Goal: Find specific page/section

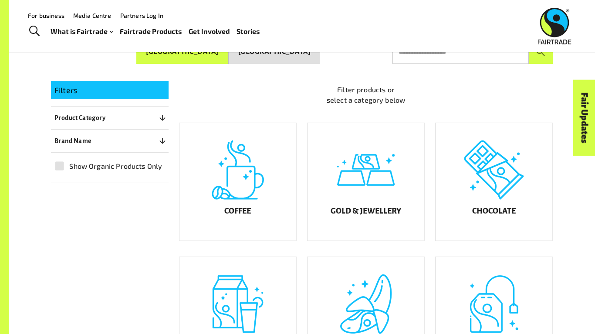
scroll to position [145, 0]
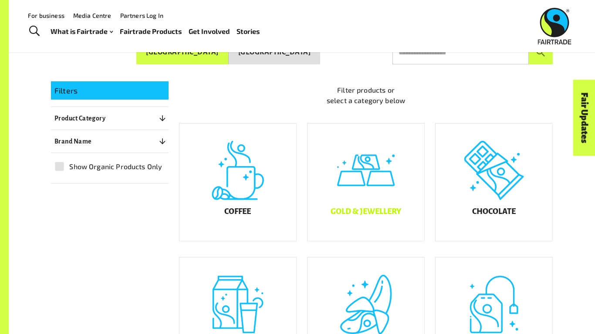
click at [355, 228] on div "Gold & Jewellery" at bounding box center [365, 183] width 117 height 118
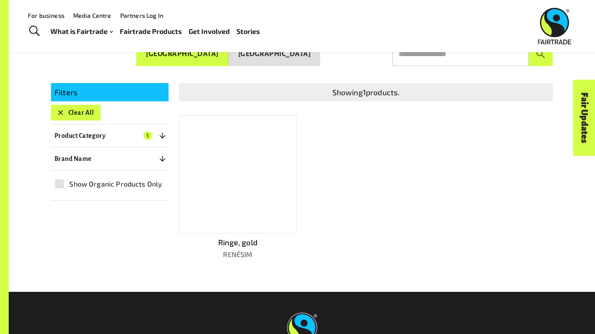
scroll to position [142, 0]
click at [276, 168] on div at bounding box center [238, 175] width 118 height 118
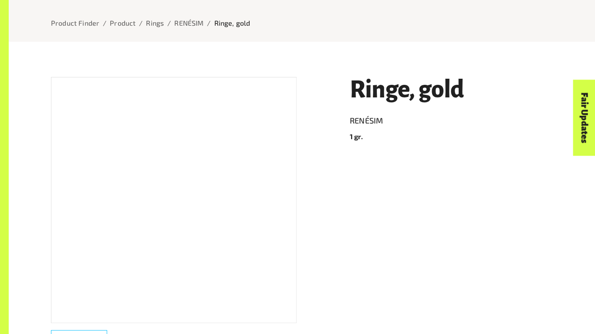
scroll to position [104, 0]
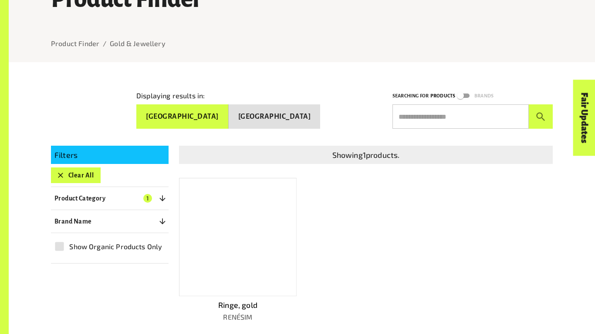
scroll to position [82, 0]
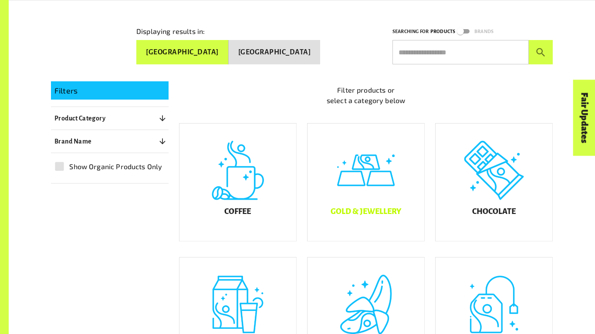
scroll to position [171, 0]
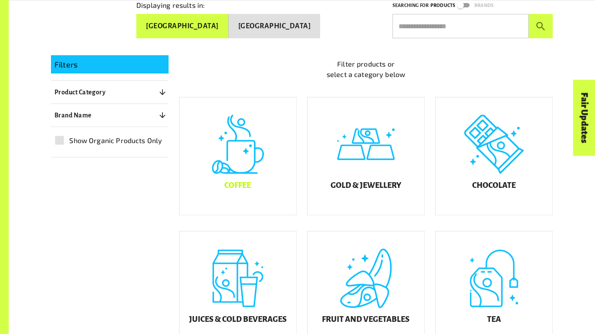
click at [268, 185] on div "Coffee" at bounding box center [237, 157] width 117 height 118
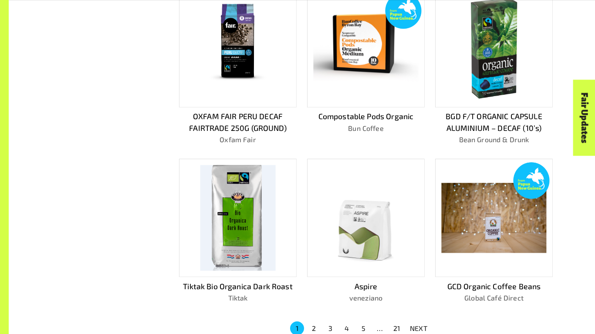
scroll to position [462, 0]
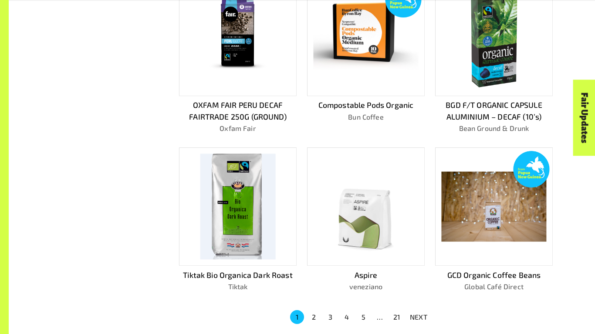
click at [363, 200] on img at bounding box center [365, 207] width 105 height 105
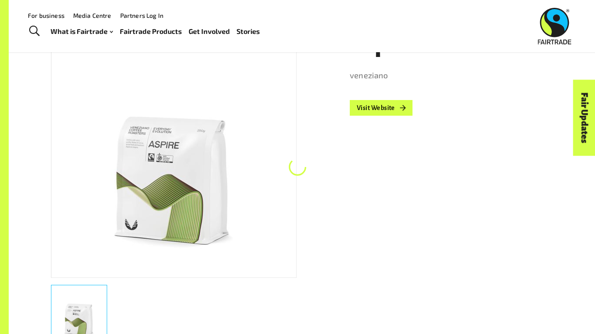
scroll to position [142, 0]
